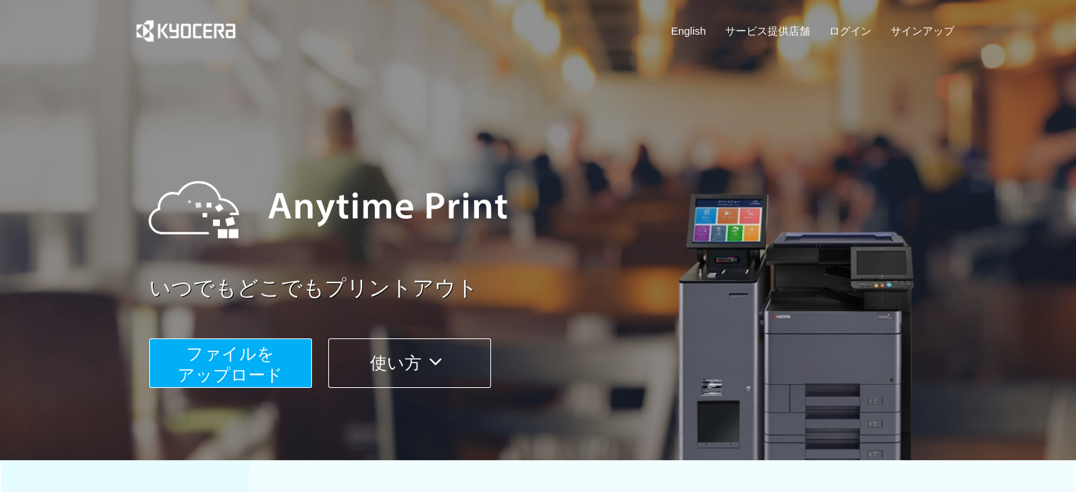
click at [221, 362] on span "ファイルを ​​アップロード" at bounding box center [230, 364] width 105 height 40
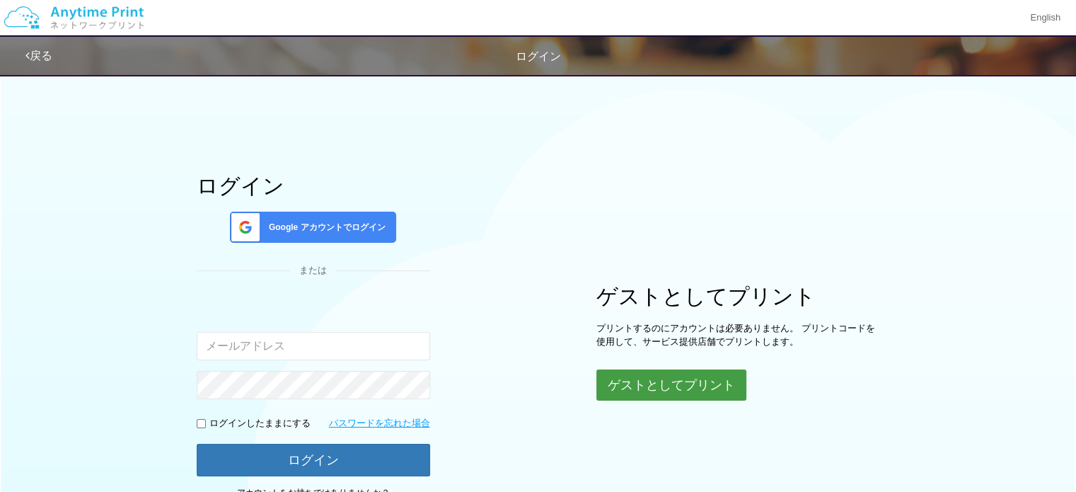
click at [640, 380] on button "ゲストとしてプリント" at bounding box center [672, 384] width 150 height 31
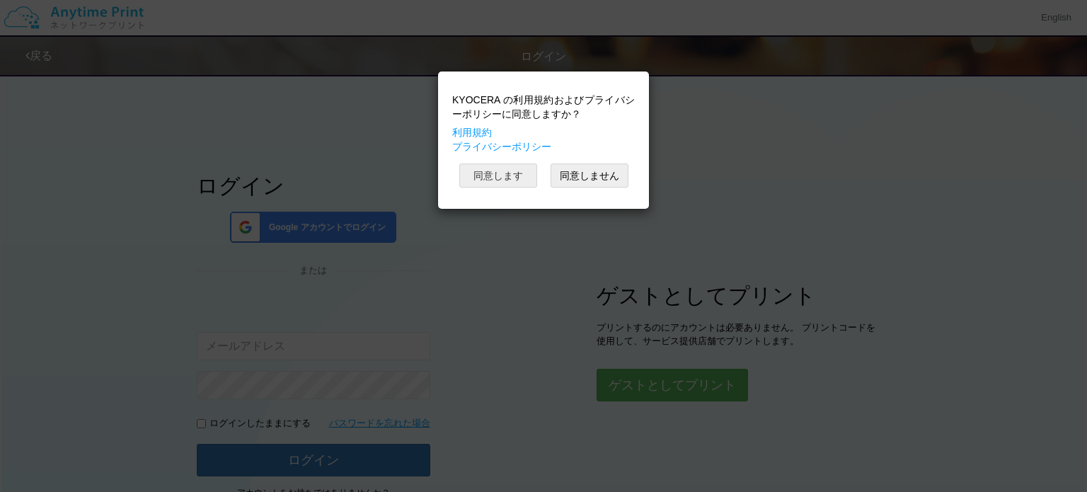
click at [516, 178] on button "同意します" at bounding box center [498, 175] width 78 height 24
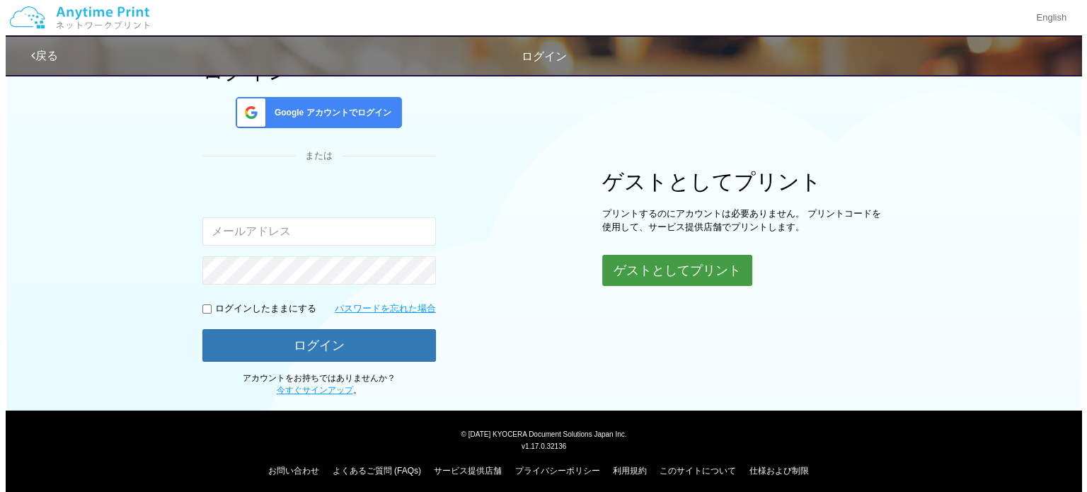
scroll to position [120, 0]
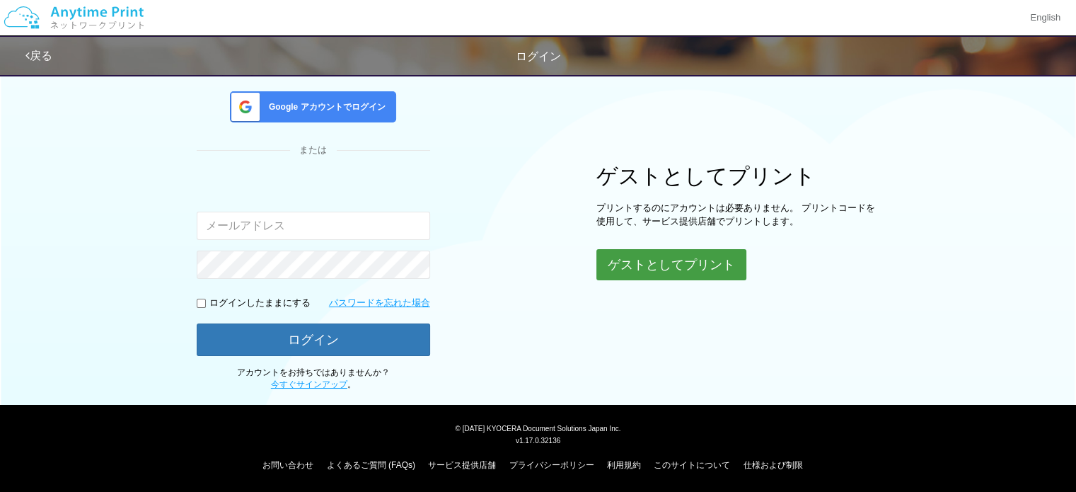
click at [669, 260] on button "ゲストとしてプリント" at bounding box center [672, 264] width 150 height 31
click at [654, 270] on button "ゲストとしてプリント" at bounding box center [672, 264] width 150 height 31
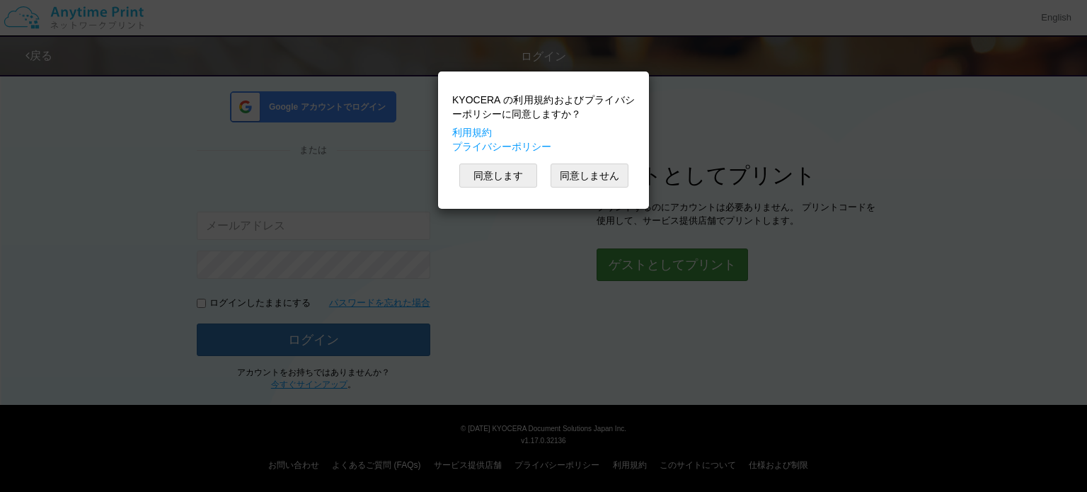
click at [654, 270] on div "KYOCERA の利用規約およびプライバシーポリシーに同意しますか？ 利用規約 プライバシーポリシー 同意します 同意しません" at bounding box center [543, 246] width 1087 height 492
click at [510, 178] on body "KYOCERA の利用規約およびプライバシーポリシーに同意しますか？ 利用規約 プライバシーポリシー 同意します 同意しません English 戻る ログイン…" at bounding box center [543, 171] width 1087 height 582
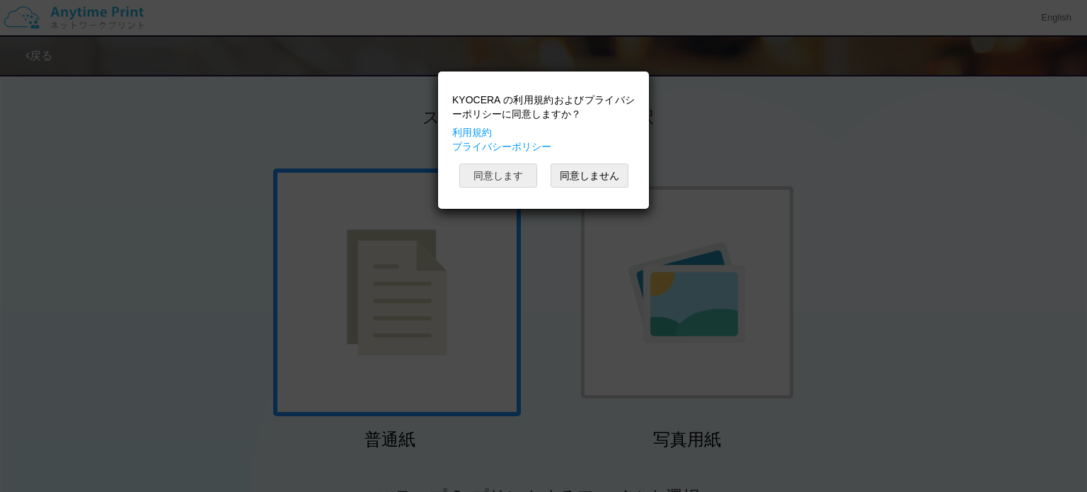
click at [510, 178] on button "同意します" at bounding box center [498, 175] width 78 height 24
click at [510, 176] on button "同意します" at bounding box center [498, 175] width 78 height 24
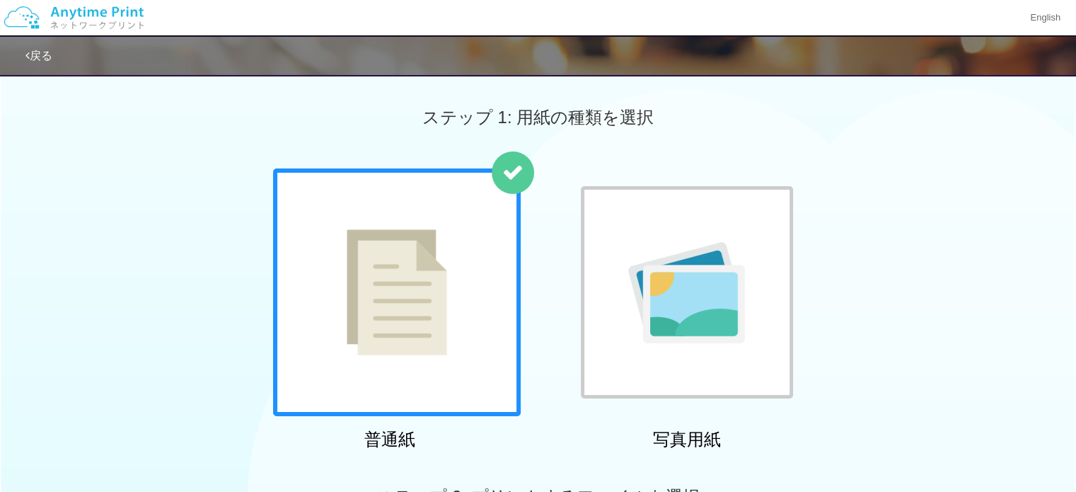
click at [431, 248] on img at bounding box center [397, 292] width 100 height 126
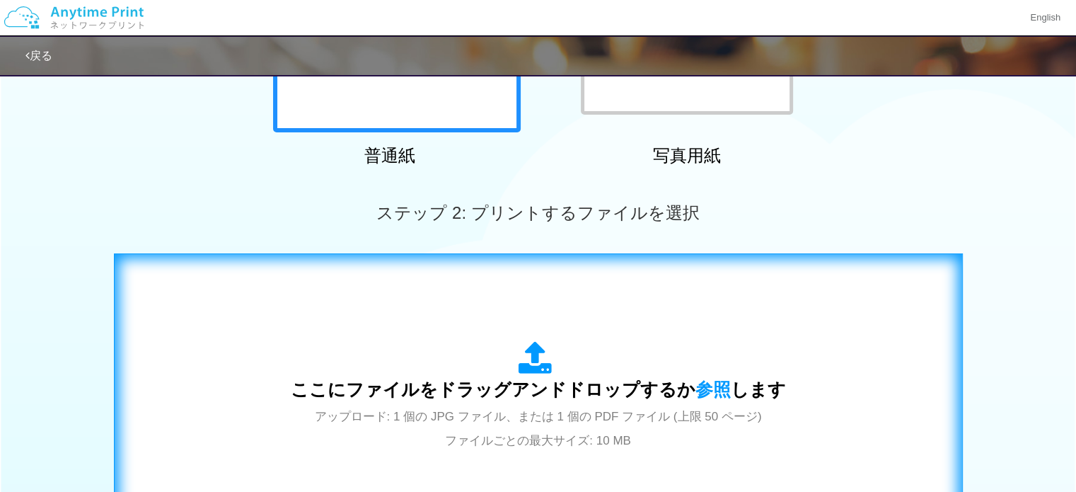
scroll to position [283, 0]
click at [542, 360] on icon at bounding box center [539, 359] width 40 height 35
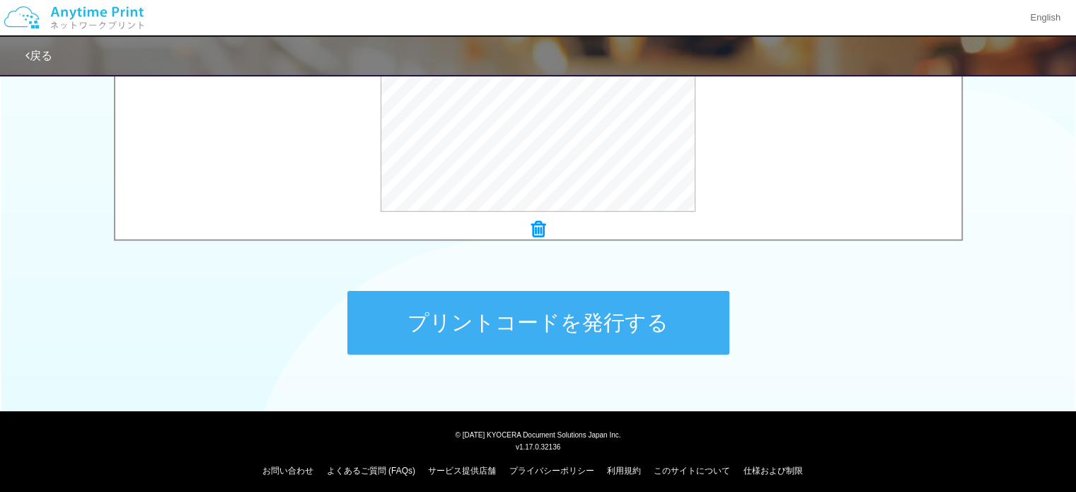
scroll to position [584, 0]
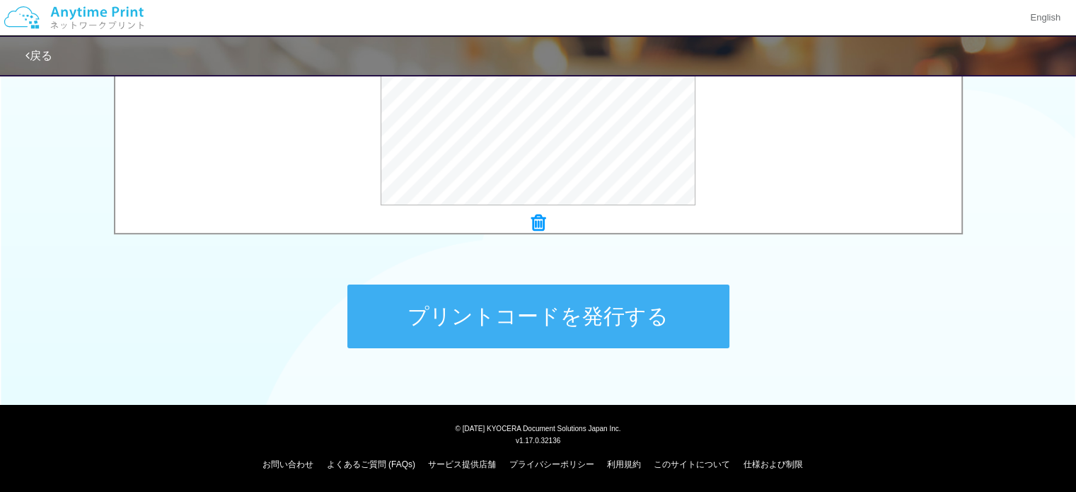
click at [616, 328] on button "プリントコードを発行する" at bounding box center [538, 316] width 382 height 64
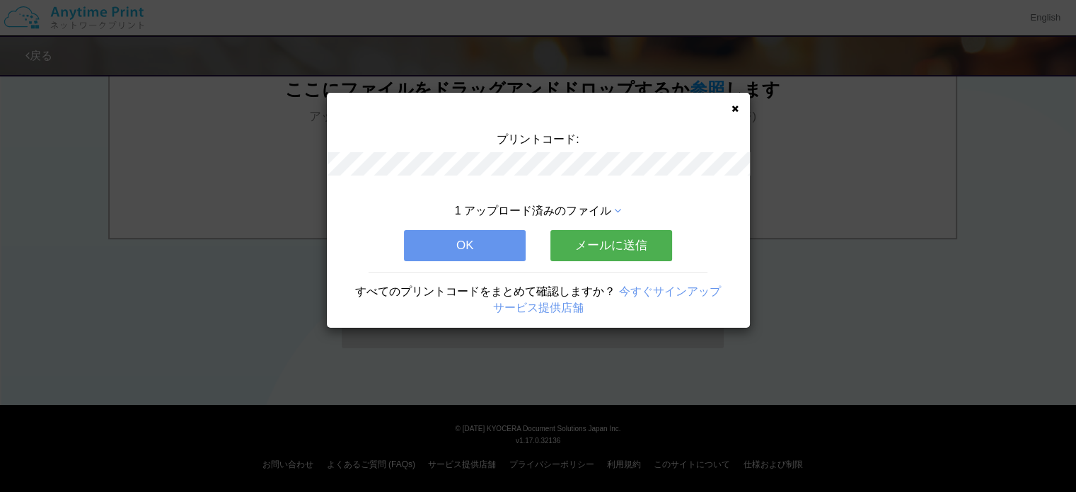
scroll to position [0, 0]
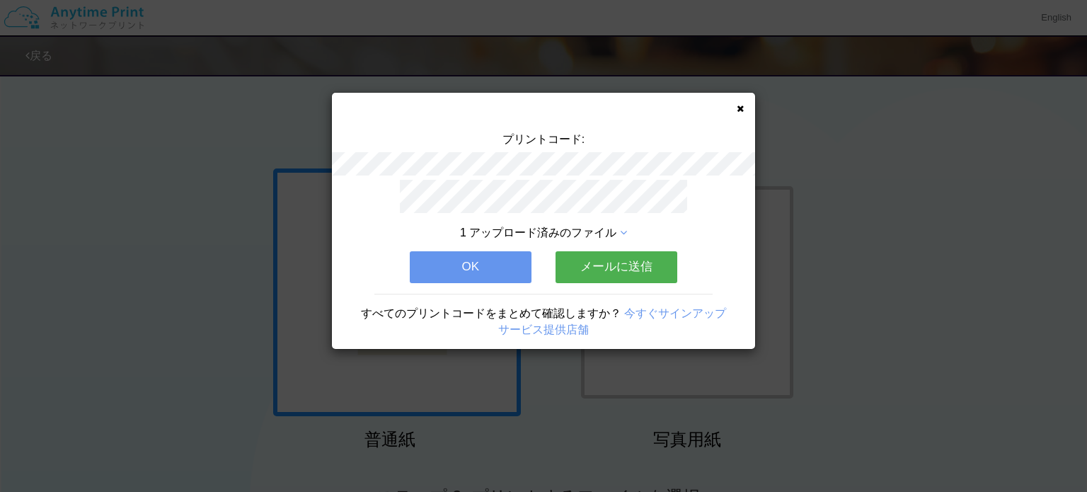
click at [734, 112] on div "プリントコード: 1 アップロード済みのファイル OK メールに送信 すべてのプリントコードをまとめて確認しますか？ 今すぐサインアップ サービス提供店舗" at bounding box center [543, 221] width 423 height 256
click at [746, 105] on div "プリントコード: 1 アップロード済みのファイル OK メールに送信 すべてのプリントコードをまとめて確認しますか？ 今すぐサインアップ サービス提供店舗" at bounding box center [543, 221] width 423 height 256
click at [739, 105] on icon at bounding box center [740, 108] width 7 height 9
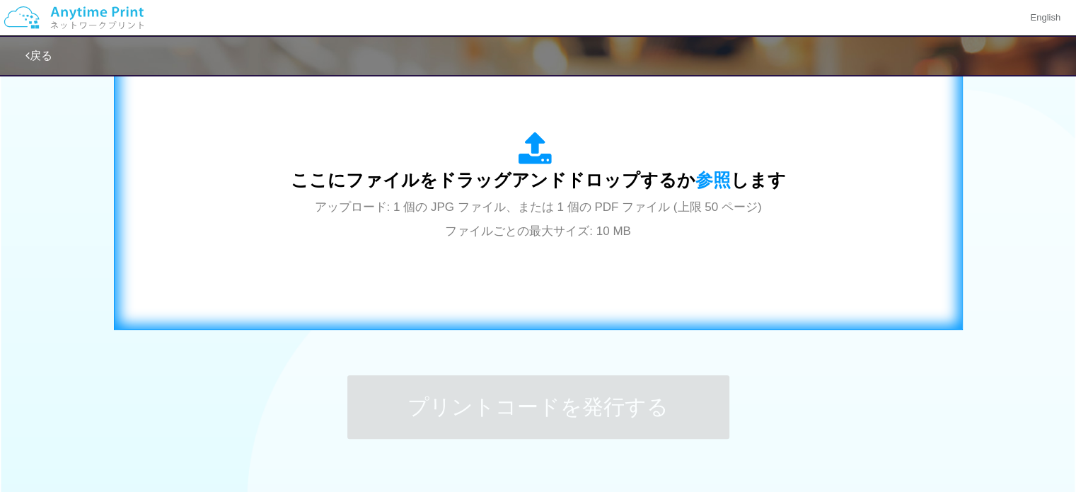
scroll to position [495, 0]
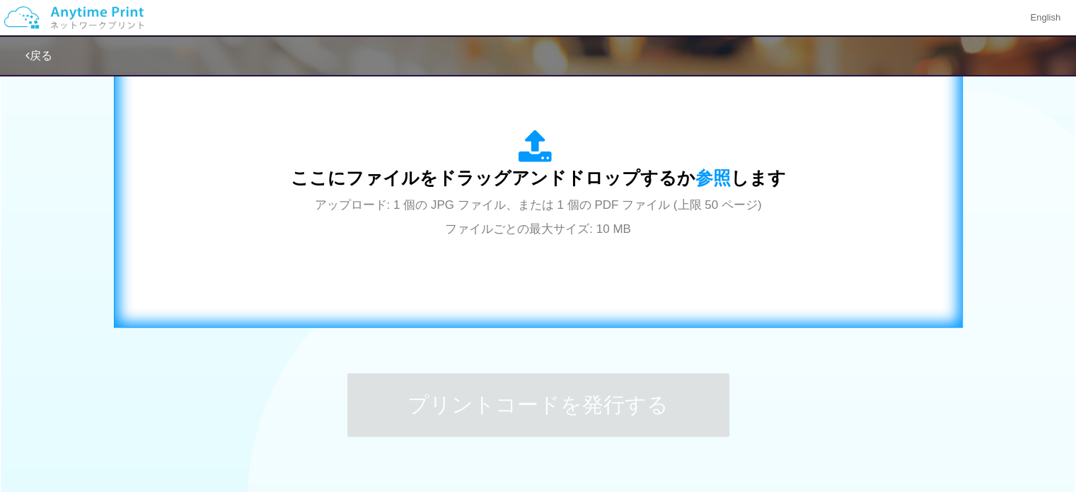
click at [551, 168] on span "ここにファイルをドラッグアンドドロップするか 参照 します" at bounding box center [538, 178] width 495 height 20
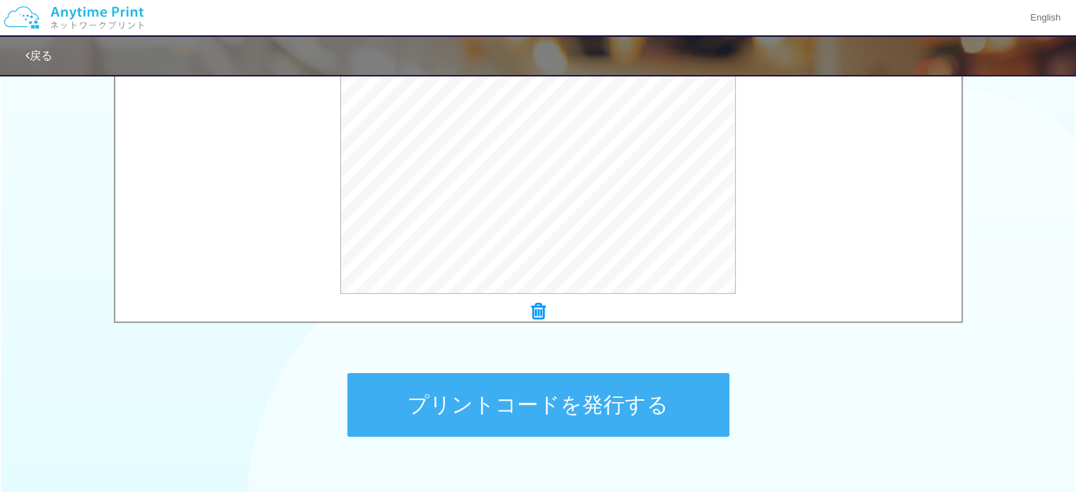
click at [599, 415] on button "プリントコードを発行する" at bounding box center [538, 405] width 382 height 64
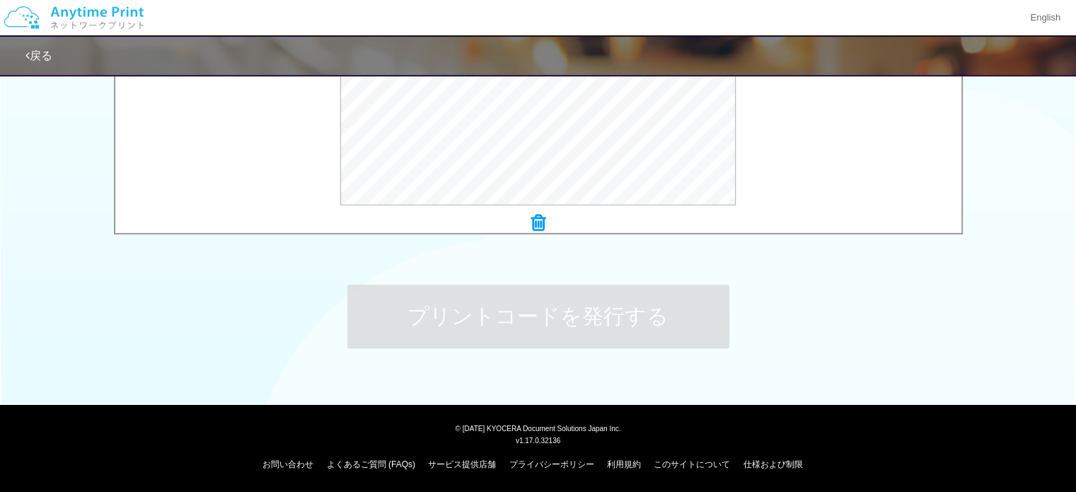
scroll to position [0, 0]
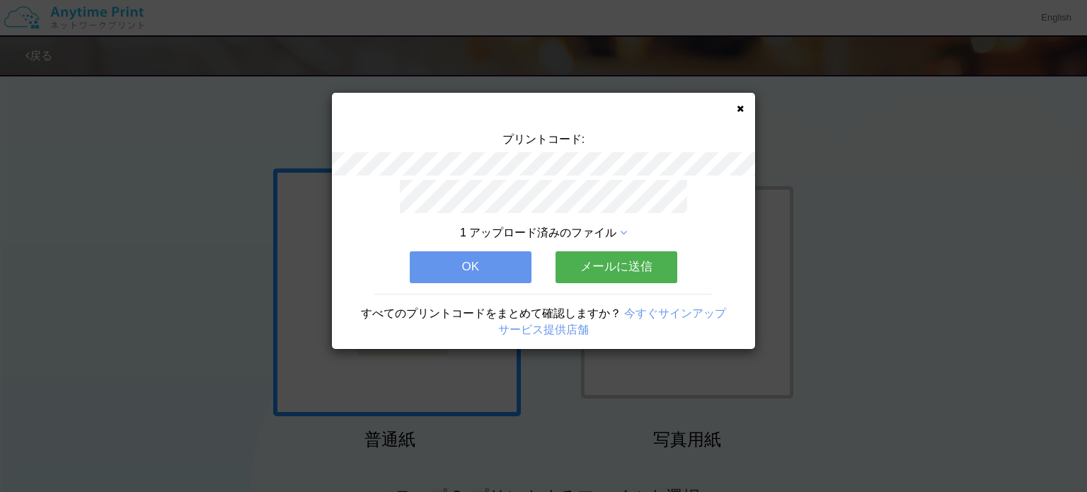
click at [744, 108] on div "プリントコード: 1 アップロード済みのファイル OK メールに送信 すべてのプリントコードをまとめて確認しますか？ 今すぐサインアップ サービス提供店舗" at bounding box center [543, 221] width 423 height 256
click at [744, 102] on div "プリントコード: 1 アップロード済みのファイル OK メールに送信 すべてのプリントコードをまとめて確認しますか？ 今すぐサインアップ サービス提供店舗" at bounding box center [543, 221] width 423 height 256
click at [737, 107] on icon at bounding box center [740, 108] width 7 height 9
